Goal: Information Seeking & Learning: Understand process/instructions

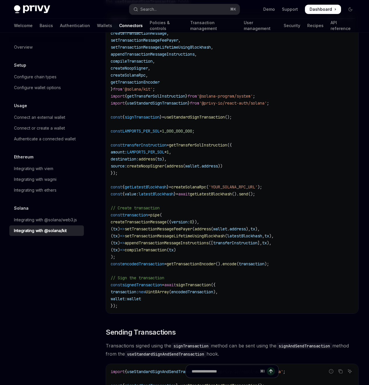
click at [141, 302] on span "wallet" at bounding box center [134, 298] width 14 height 5
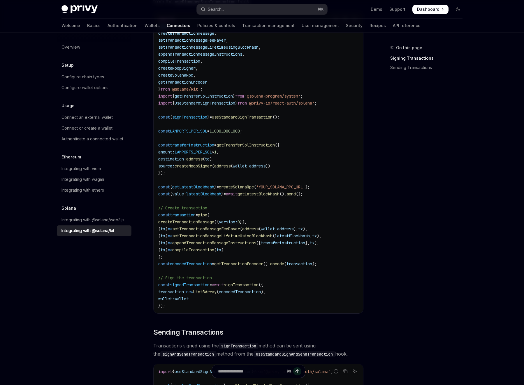
type textarea "*"
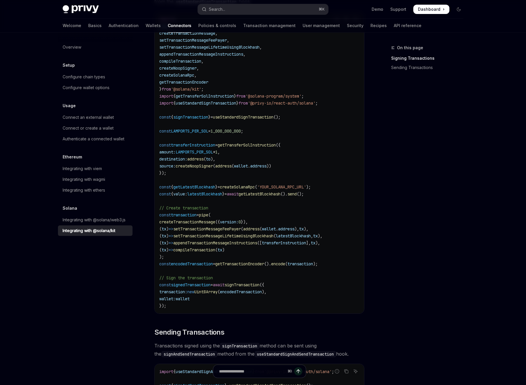
click at [240, 280] on code "import { pipe , createTransactionMessage , setTransactionMessageFeePayer , setT…" at bounding box center [259, 163] width 200 height 294
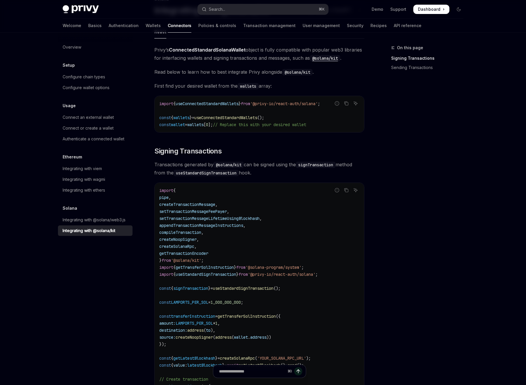
scroll to position [48, 0]
click at [246, 118] on span "useConnectedStandardWallets" at bounding box center [225, 118] width 63 height 5
click at [278, 106] on span "'@privy-io/react-auth/solana'" at bounding box center [284, 104] width 68 height 5
click at [275, 106] on span "'@privy-io/react-auth/solana'" at bounding box center [284, 104] width 68 height 5
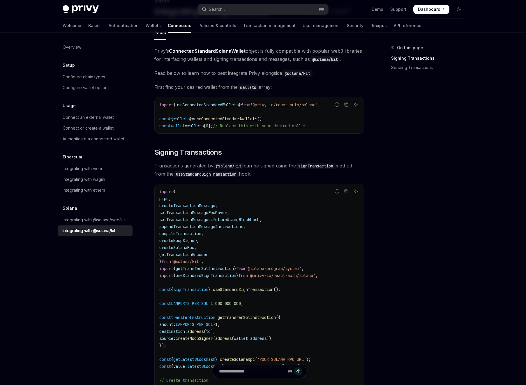
click at [254, 117] on span "useConnectedStandardWallets" at bounding box center [225, 118] width 63 height 5
click at [221, 117] on span "useConnectedStandardWallets" at bounding box center [225, 118] width 63 height 5
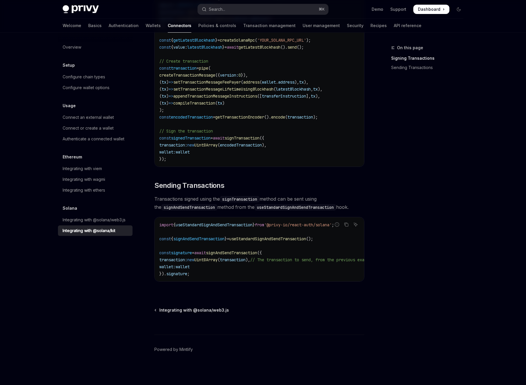
scroll to position [369, 0]
click at [110, 222] on div "Integrating with @solana/web3.js" at bounding box center [94, 220] width 63 height 7
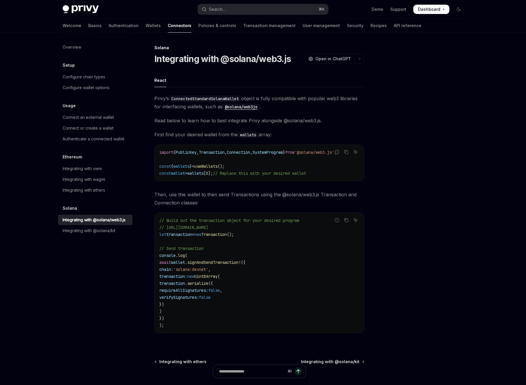
type textarea "*"
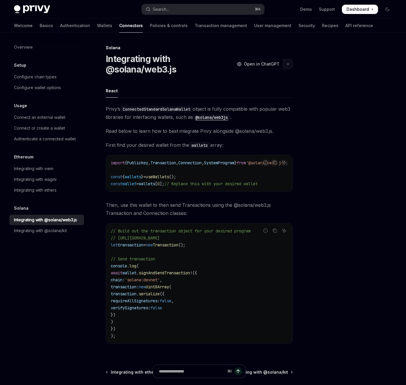
click at [286, 65] on button "button" at bounding box center [288, 64] width 10 height 10
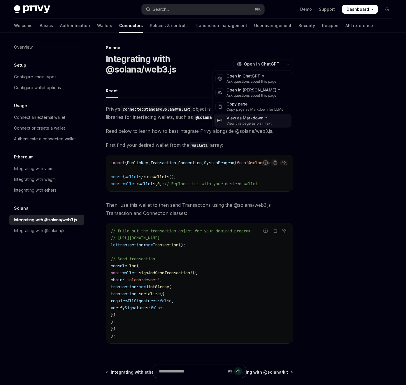
click at [254, 119] on div "View as Markdown" at bounding box center [248, 118] width 45 height 6
